Goal: Entertainment & Leisure: Browse casually

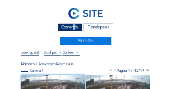
click at [73, 26] on div "Camera's" at bounding box center [70, 27] width 25 height 8
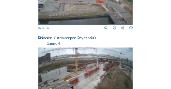
scroll to position [336, 0]
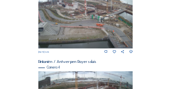
click at [59, 11] on img at bounding box center [85, 21] width 95 height 53
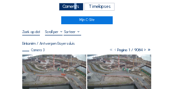
scroll to position [46, 0]
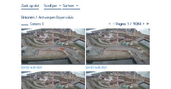
click at [40, 42] on img at bounding box center [53, 46] width 64 height 36
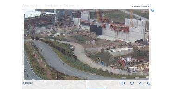
drag, startPoint x: 87, startPoint y: 34, endPoint x: 82, endPoint y: 33, distance: 5.2
click at [93, 36] on img at bounding box center [87, 44] width 126 height 71
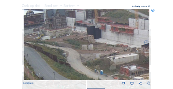
click at [84, 35] on img at bounding box center [87, 44] width 126 height 71
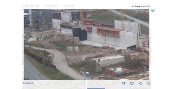
drag, startPoint x: 81, startPoint y: 40, endPoint x: 89, endPoint y: 40, distance: 7.9
click at [81, 40] on img at bounding box center [87, 44] width 126 height 71
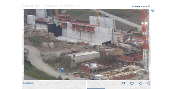
drag, startPoint x: 85, startPoint y: 40, endPoint x: 53, endPoint y: 34, distance: 32.1
click at [52, 34] on img at bounding box center [87, 44] width 126 height 71
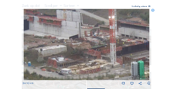
click at [74, 40] on img at bounding box center [87, 44] width 126 height 71
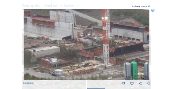
drag, startPoint x: 69, startPoint y: 41, endPoint x: 64, endPoint y: 41, distance: 5.1
click at [95, 48] on img at bounding box center [87, 44] width 126 height 71
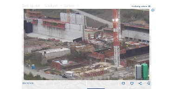
drag, startPoint x: 87, startPoint y: 44, endPoint x: 95, endPoint y: 46, distance: 8.5
click at [95, 46] on img at bounding box center [87, 44] width 126 height 71
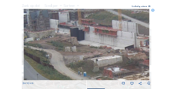
drag, startPoint x: 84, startPoint y: 44, endPoint x: 67, endPoint y: 40, distance: 17.9
click at [87, 44] on img at bounding box center [87, 44] width 126 height 71
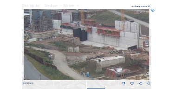
drag, startPoint x: 74, startPoint y: 40, endPoint x: 85, endPoint y: 41, distance: 10.8
click at [85, 41] on img at bounding box center [87, 44] width 126 height 71
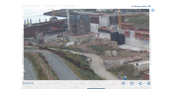
drag, startPoint x: 101, startPoint y: 42, endPoint x: 108, endPoint y: 43, distance: 7.0
click at [108, 43] on img at bounding box center [87, 44] width 126 height 71
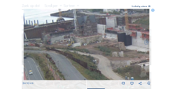
drag, startPoint x: 97, startPoint y: 43, endPoint x: 108, endPoint y: 44, distance: 11.7
click at [108, 44] on img at bounding box center [87, 44] width 126 height 71
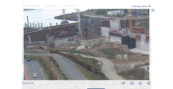
drag, startPoint x: 81, startPoint y: 41, endPoint x: 95, endPoint y: 37, distance: 13.9
click at [95, 37] on img at bounding box center [87, 44] width 126 height 71
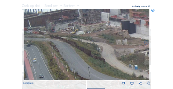
drag, startPoint x: 83, startPoint y: 34, endPoint x: 84, endPoint y: 29, distance: 5.2
click at [84, 28] on img at bounding box center [87, 44] width 126 height 71
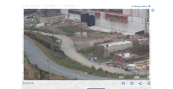
click at [83, 36] on img at bounding box center [87, 44] width 126 height 71
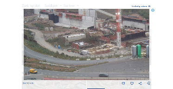
drag, startPoint x: 78, startPoint y: 35, endPoint x: 57, endPoint y: 32, distance: 20.7
click at [56, 32] on img at bounding box center [87, 44] width 126 height 71
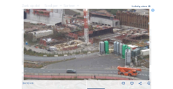
click at [102, 39] on img at bounding box center [87, 44] width 126 height 71
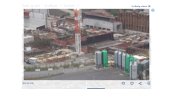
click at [82, 44] on img at bounding box center [87, 44] width 126 height 71
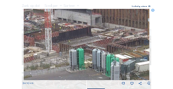
drag, startPoint x: 81, startPoint y: 39, endPoint x: 51, endPoint y: 35, distance: 30.4
click at [51, 35] on img at bounding box center [87, 44] width 126 height 71
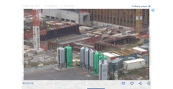
drag, startPoint x: 89, startPoint y: 40, endPoint x: 65, endPoint y: 37, distance: 23.9
click at [65, 37] on img at bounding box center [87, 44] width 126 height 71
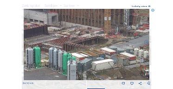
drag, startPoint x: 108, startPoint y: 41, endPoint x: 87, endPoint y: 44, distance: 22.0
click at [87, 44] on img at bounding box center [87, 44] width 126 height 71
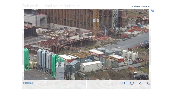
drag, startPoint x: 97, startPoint y: 41, endPoint x: 88, endPoint y: 41, distance: 9.3
click at [88, 41] on img at bounding box center [87, 44] width 126 height 71
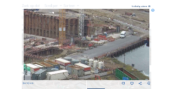
drag, startPoint x: 119, startPoint y: 39, endPoint x: 87, endPoint y: 47, distance: 32.5
click at [87, 48] on img at bounding box center [87, 44] width 126 height 71
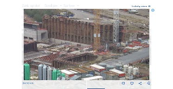
drag, startPoint x: 101, startPoint y: 49, endPoint x: 117, endPoint y: 52, distance: 16.0
click at [117, 52] on img at bounding box center [87, 44] width 126 height 71
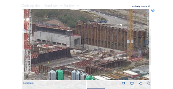
drag, startPoint x: 98, startPoint y: 49, endPoint x: 112, endPoint y: 51, distance: 14.0
click at [112, 51] on img at bounding box center [87, 44] width 126 height 71
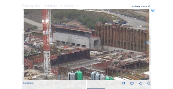
drag, startPoint x: 74, startPoint y: 45, endPoint x: 95, endPoint y: 49, distance: 21.6
click at [109, 49] on img at bounding box center [87, 44] width 126 height 71
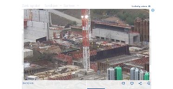
drag, startPoint x: 93, startPoint y: 44, endPoint x: 108, endPoint y: 40, distance: 15.5
click at [108, 40] on img at bounding box center [87, 44] width 126 height 71
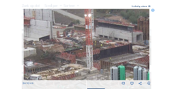
drag, startPoint x: 89, startPoint y: 47, endPoint x: 100, endPoint y: 41, distance: 12.7
click at [100, 41] on img at bounding box center [87, 44] width 126 height 71
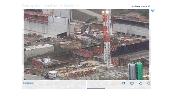
drag, startPoint x: 86, startPoint y: 38, endPoint x: 130, endPoint y: 58, distance: 47.7
click at [130, 58] on img at bounding box center [87, 44] width 126 height 71
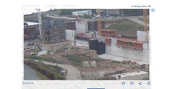
drag, startPoint x: 83, startPoint y: 51, endPoint x: 129, endPoint y: 58, distance: 46.9
click at [133, 58] on img at bounding box center [87, 44] width 126 height 71
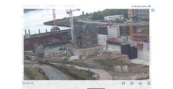
drag, startPoint x: 89, startPoint y: 52, endPoint x: 127, endPoint y: 58, distance: 39.4
click at [135, 58] on img at bounding box center [87, 44] width 126 height 71
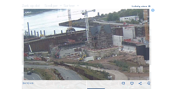
drag, startPoint x: 105, startPoint y: 57, endPoint x: 122, endPoint y: 53, distance: 17.5
click at [122, 53] on img at bounding box center [87, 44] width 126 height 71
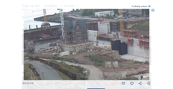
drag, startPoint x: 121, startPoint y: 55, endPoint x: 101, endPoint y: 54, distance: 20.0
click at [95, 52] on img at bounding box center [87, 44] width 126 height 71
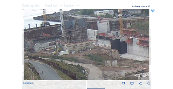
drag, startPoint x: 127, startPoint y: 56, endPoint x: 93, endPoint y: 50, distance: 34.7
click at [93, 50] on img at bounding box center [87, 44] width 126 height 71
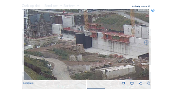
drag, startPoint x: 120, startPoint y: 55, endPoint x: 101, endPoint y: 51, distance: 19.5
click at [92, 49] on img at bounding box center [87, 44] width 126 height 71
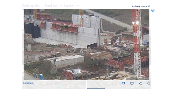
drag, startPoint x: 128, startPoint y: 55, endPoint x: 102, endPoint y: 51, distance: 27.2
click at [102, 51] on img at bounding box center [87, 44] width 126 height 71
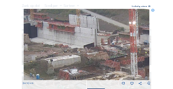
drag, startPoint x: 105, startPoint y: 48, endPoint x: 99, endPoint y: 47, distance: 5.6
click at [99, 47] on img at bounding box center [87, 44] width 126 height 71
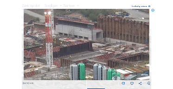
drag, startPoint x: 87, startPoint y: 51, endPoint x: 62, endPoint y: 47, distance: 25.3
click at [62, 47] on img at bounding box center [87, 44] width 126 height 71
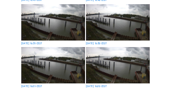
scroll to position [158, 0]
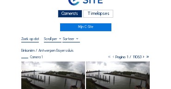
scroll to position [0, 0]
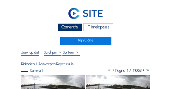
click at [73, 26] on div "Camera's" at bounding box center [70, 27] width 25 height 8
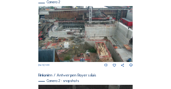
scroll to position [169, 0]
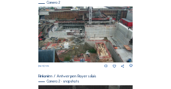
scroll to position [74, 0]
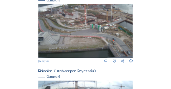
scroll to position [327, 0]
click at [94, 39] on img at bounding box center [85, 30] width 95 height 53
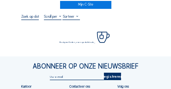
scroll to position [37, 0]
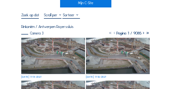
click at [55, 43] on img at bounding box center [53, 56] width 64 height 36
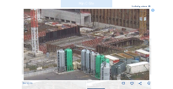
click at [65, 42] on img at bounding box center [87, 44] width 126 height 71
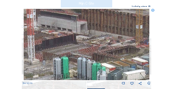
click at [82, 54] on img at bounding box center [87, 44] width 126 height 71
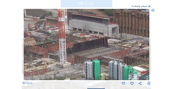
drag, startPoint x: 65, startPoint y: 53, endPoint x: 104, endPoint y: 52, distance: 38.5
click at [104, 52] on img at bounding box center [87, 44] width 126 height 71
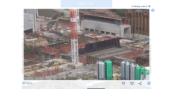
drag, startPoint x: 99, startPoint y: 53, endPoint x: 106, endPoint y: 54, distance: 7.4
click at [106, 54] on img at bounding box center [87, 44] width 126 height 71
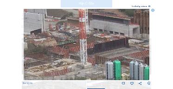
drag, startPoint x: 75, startPoint y: 51, endPoint x: 119, endPoint y: 55, distance: 44.3
click at [121, 56] on img at bounding box center [87, 44] width 126 height 71
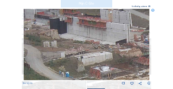
drag, startPoint x: 90, startPoint y: 53, endPoint x: 137, endPoint y: 58, distance: 47.6
click at [137, 58] on img at bounding box center [87, 44] width 126 height 71
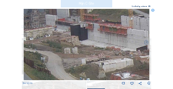
drag, startPoint x: 102, startPoint y: 52, endPoint x: 127, endPoint y: 61, distance: 26.4
click at [127, 61] on img at bounding box center [87, 44] width 126 height 71
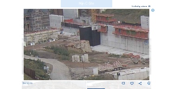
drag, startPoint x: 88, startPoint y: 51, endPoint x: 98, endPoint y: 57, distance: 12.2
click at [98, 57] on img at bounding box center [87, 44] width 126 height 71
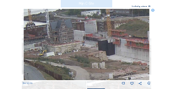
click at [100, 57] on img at bounding box center [87, 44] width 126 height 71
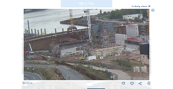
drag, startPoint x: 77, startPoint y: 54, endPoint x: 122, endPoint y: 57, distance: 45.1
click at [122, 57] on img at bounding box center [87, 44] width 126 height 71
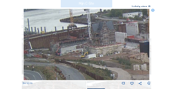
drag, startPoint x: 89, startPoint y: 52, endPoint x: 121, endPoint y: 51, distance: 32.9
click at [121, 51] on img at bounding box center [87, 44] width 126 height 71
click at [154, 10] on icon at bounding box center [152, 10] width 3 height 3
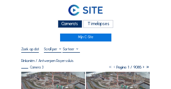
scroll to position [0, 0]
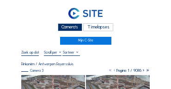
click at [73, 31] on div "Camera's" at bounding box center [70, 27] width 25 height 8
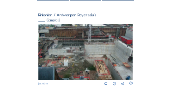
scroll to position [74, 0]
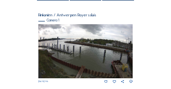
click at [125, 46] on img at bounding box center [85, 51] width 95 height 54
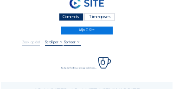
scroll to position [37, 0]
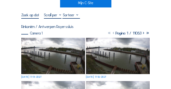
click at [61, 40] on img at bounding box center [53, 56] width 64 height 36
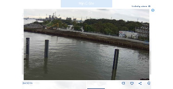
drag, startPoint x: 94, startPoint y: 49, endPoint x: 126, endPoint y: 53, distance: 32.3
click at [126, 53] on img at bounding box center [86, 44] width 125 height 71
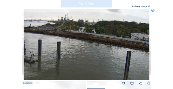
drag, startPoint x: 103, startPoint y: 50, endPoint x: 115, endPoint y: 52, distance: 12.2
click at [115, 52] on img at bounding box center [86, 44] width 125 height 71
drag, startPoint x: 86, startPoint y: 47, endPoint x: 126, endPoint y: 48, distance: 40.3
click at [126, 48] on img at bounding box center [86, 44] width 125 height 71
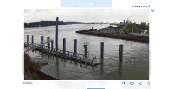
drag, startPoint x: 103, startPoint y: 46, endPoint x: 125, endPoint y: 48, distance: 21.9
click at [125, 48] on img at bounding box center [86, 44] width 125 height 71
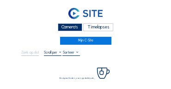
click at [69, 29] on div "Camera's" at bounding box center [70, 27] width 25 height 8
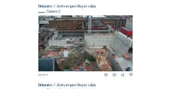
scroll to position [83, 0]
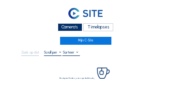
click at [70, 28] on div "Camera's" at bounding box center [70, 27] width 25 height 8
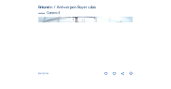
scroll to position [392, 0]
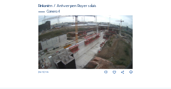
click at [117, 38] on img at bounding box center [85, 41] width 95 height 53
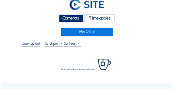
scroll to position [28, 0]
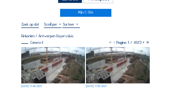
click at [57, 51] on img at bounding box center [53, 65] width 64 height 36
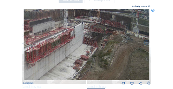
drag, startPoint x: 115, startPoint y: 37, endPoint x: 107, endPoint y: 43, distance: 9.6
click at [107, 43] on img at bounding box center [87, 44] width 126 height 71
